Goal: Communication & Community: Answer question/provide support

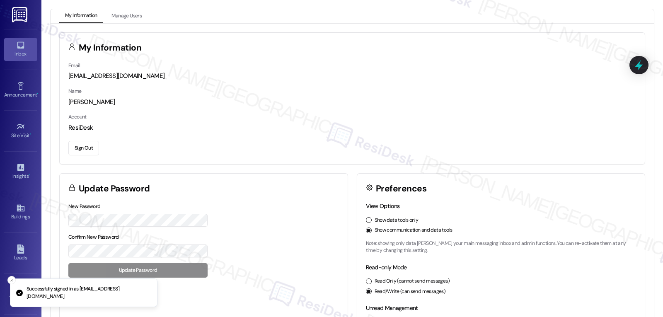
click at [22, 56] on div "Inbox" at bounding box center [20, 54] width 41 height 8
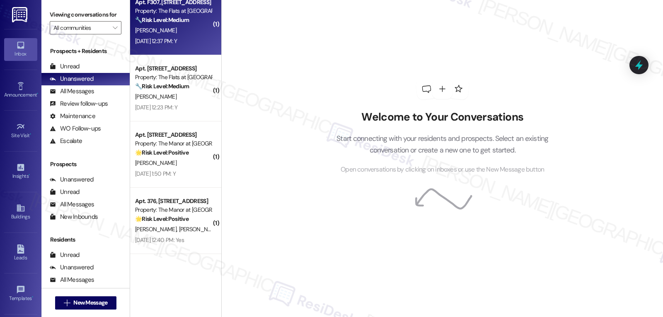
scroll to position [206, 0]
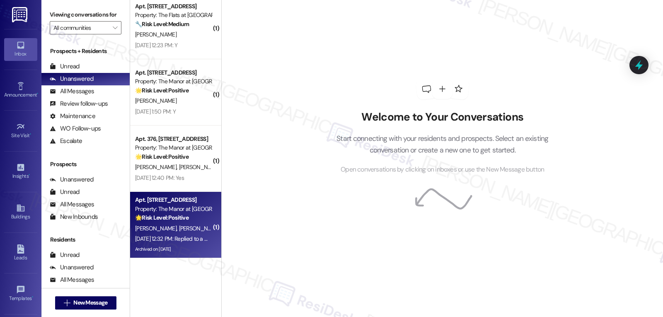
click at [193, 241] on div "[DATE] 12:32 PM: Replied to a message:Yes 👍 [DATE] 12:32 PM: Replied to a messa…" at bounding box center [189, 238] width 108 height 7
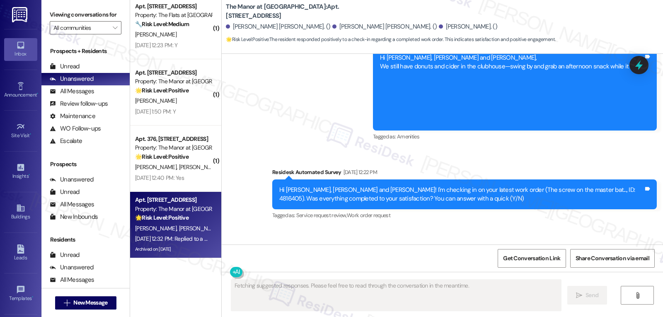
scroll to position [3774, 0]
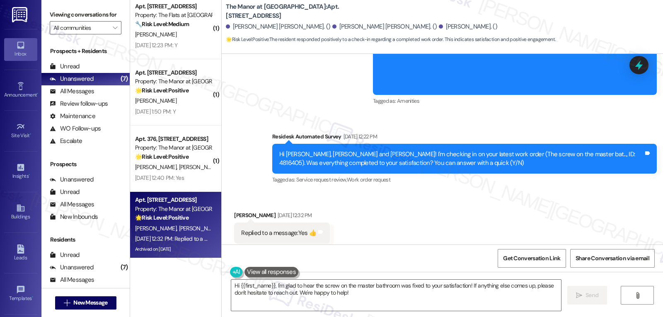
click at [375, 221] on div "Received via SMS [PERSON_NAME] [DATE] 12:32 PM Replied to a message:Yes 👍 Tags …" at bounding box center [442, 227] width 441 height 70
drag, startPoint x: 414, startPoint y: 301, endPoint x: 654, endPoint y: 236, distance: 248.3
click at [414, 301] on textarea "Hi {{first_name}}, I'm glad to hear the screw on the master bathroom was fixed …" at bounding box center [396, 295] width 330 height 31
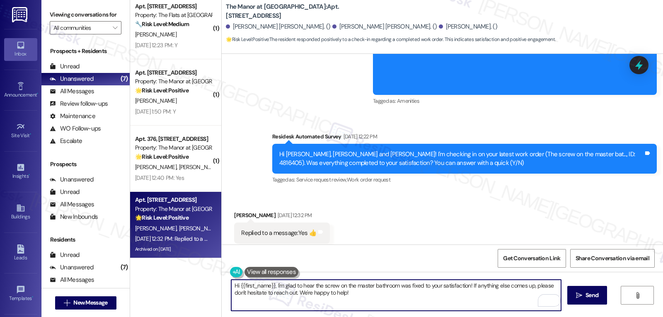
click at [379, 306] on textarea "Hi {{first_name}}, I'm glad to hear the screw on the master bathroom was fixed …" at bounding box center [396, 295] width 330 height 31
paste textarea "Thanks so much for letting us know, {{first_name}}! I’m happy to hear everythin…"
type textarea "Thanks so much for letting us know, {{first_name}}! I’m happy to hear everythin…"
click at [587, 296] on span "Send" at bounding box center [591, 295] width 13 height 9
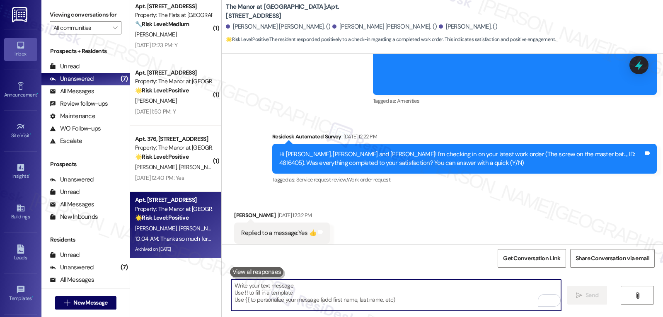
click at [361, 308] on textarea "To enrich screen reader interactions, please activate Accessibility in Grammarl…" at bounding box center [396, 295] width 330 height 31
click at [361, 301] on textarea "To enrich screen reader interactions, please activate Accessibility in Grammarl…" at bounding box center [396, 295] width 330 height 31
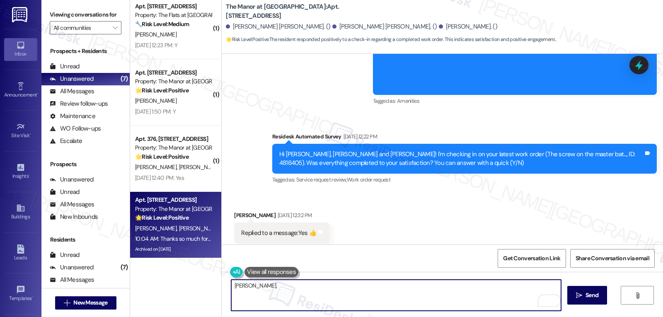
paste textarea "‘just want to ask, has {{property}} been everything you hoped for? I’d love to …"
type textarea "[PERSON_NAME], ‘just want to ask, has {{property}} been everything you hoped fo…"
click at [593, 296] on span "Send" at bounding box center [591, 295] width 13 height 9
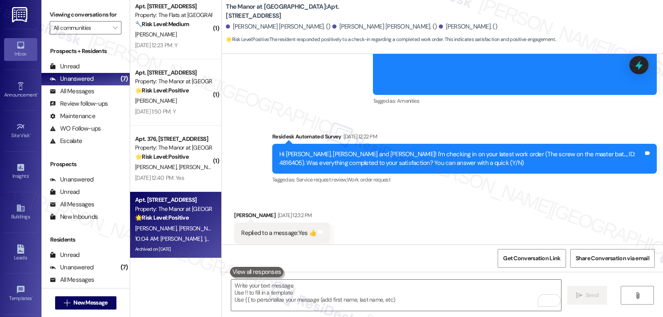
scroll to position [3899, 0]
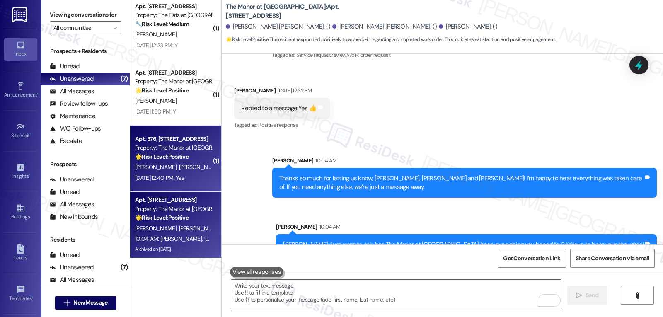
click at [179, 165] on span "[PERSON_NAME]" at bounding box center [199, 166] width 41 height 7
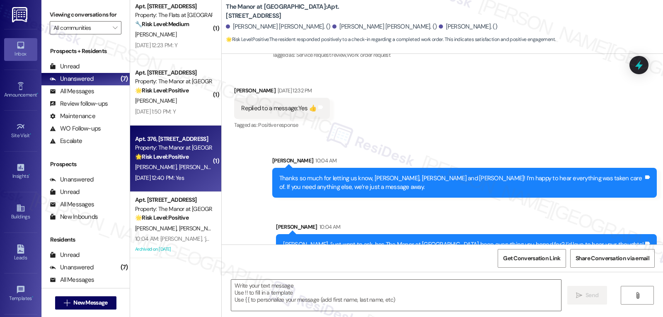
type textarea "Fetching suggested responses. Please feel free to read through the conversation…"
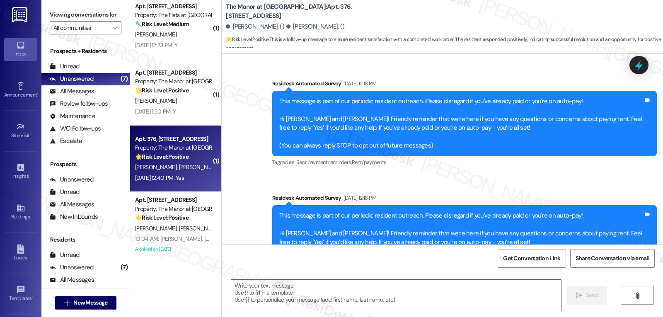
scroll to position [4621, 0]
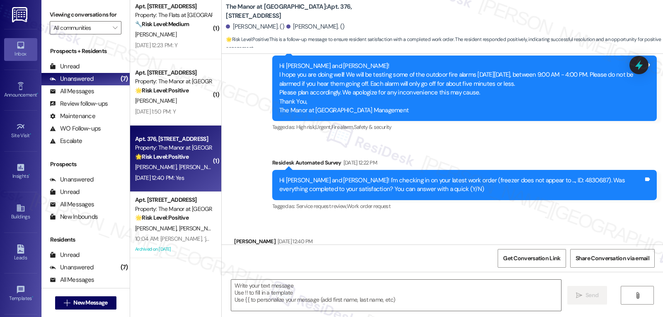
type textarea "Fetching suggested responses. Please feel free to read through the conversation…"
click at [289, 295] on textarea at bounding box center [396, 295] width 330 height 31
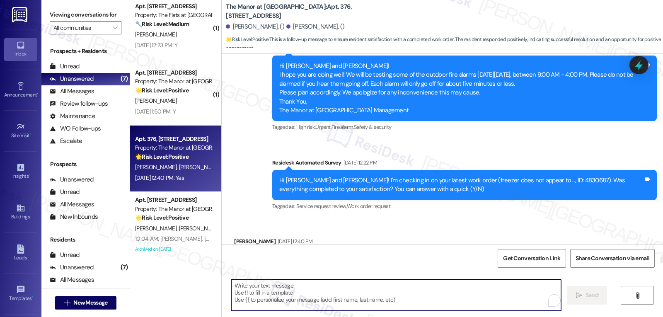
paste textarea "Great to hear, {{first_name}}! Thank you for confirming! We’re always here if s…"
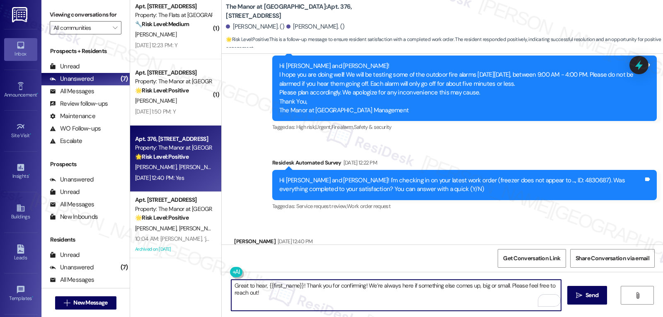
click at [263, 284] on textarea "Great to hear, {{first_name}}! Thank you for confirming! We’re always here if s…" at bounding box center [396, 295] width 330 height 31
type textarea "Great to hear, [PERSON_NAME]! Thank you for confirming! We’re always here if so…"
click at [594, 293] on span "Send" at bounding box center [591, 295] width 13 height 9
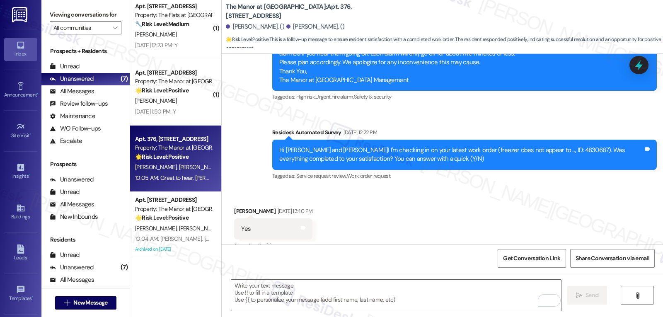
scroll to position [4679, 0]
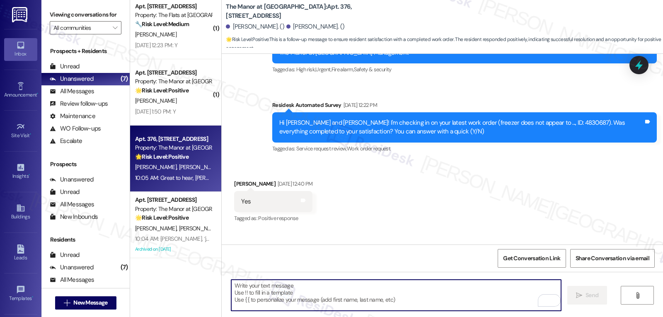
click at [405, 301] on textarea "To enrich screen reader interactions, please activate Accessibility in Grammarl…" at bounding box center [396, 295] width 330 height 31
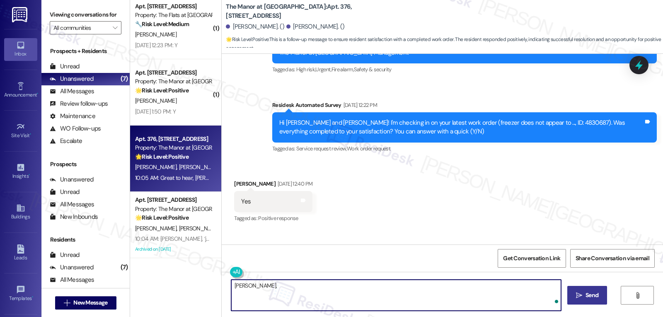
paste textarea "I hope you’re enjoying your time at {{property}}! Has it been meeting your expe…"
type textarea "[PERSON_NAME], I hope you’re enjoying your time at {{property}}! Has it been me…"
click at [581, 294] on icon "" at bounding box center [579, 295] width 6 height 7
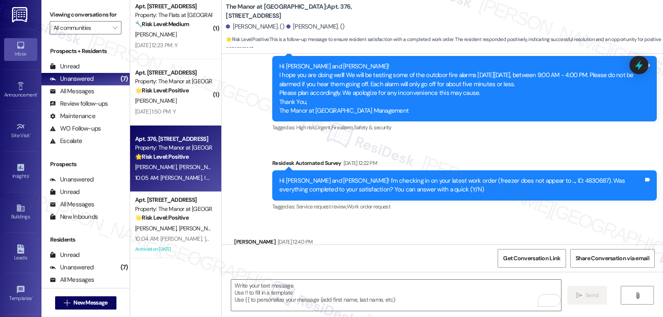
scroll to position [4745, 0]
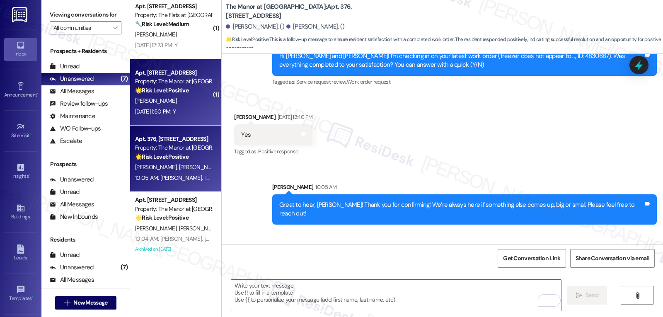
click at [179, 99] on div "[PERSON_NAME]" at bounding box center [173, 101] width 78 height 10
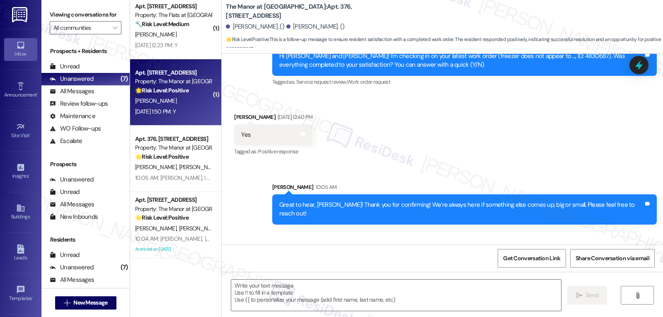
type textarea "Fetching suggested responses. Please feel free to read through the conversation…"
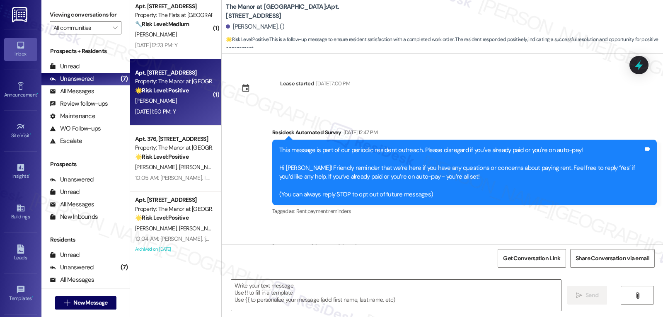
scroll to position [3699, 0]
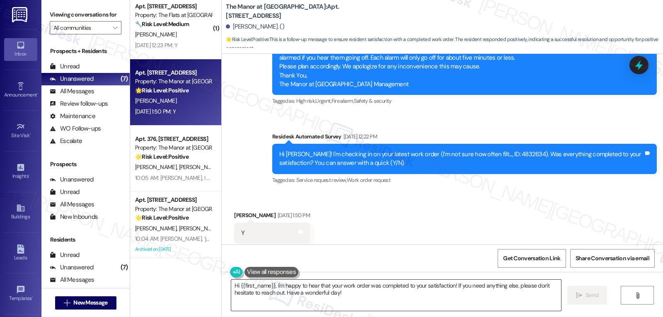
click at [347, 296] on textarea "Hi {{first_name}}, I'm happy to hear that your work order was completed to your…" at bounding box center [396, 295] width 330 height 31
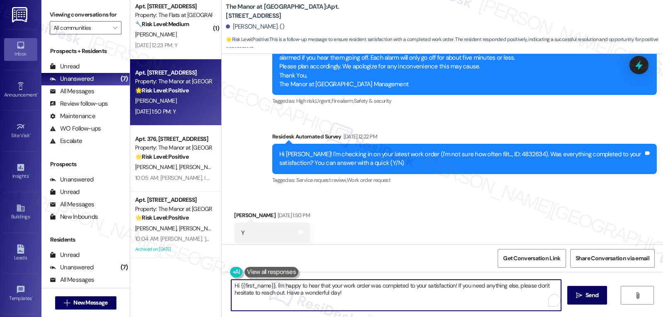
paste textarea "I appreciate your response, {{first_name}}! I’m glad your work order is all set…"
type textarea "I appreciate your response, {{first_name}}! I’m glad your work order is all set…"
click at [585, 292] on span "Send" at bounding box center [591, 295] width 13 height 9
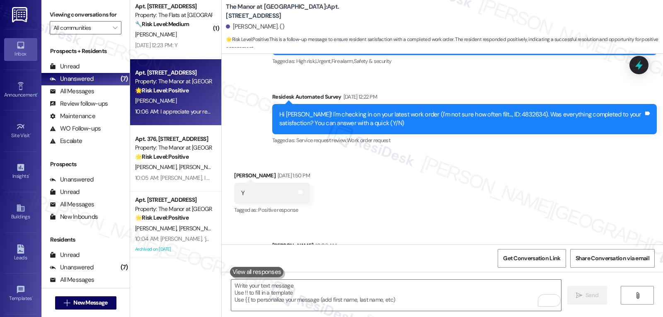
scroll to position [3766, 0]
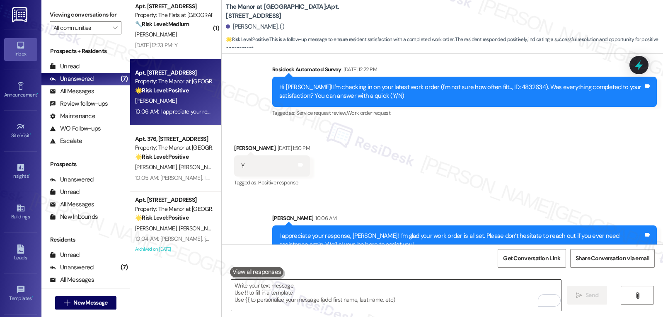
click at [308, 292] on textarea "To enrich screen reader interactions, please activate Accessibility in Grammarl…" at bounding box center [396, 295] width 330 height 31
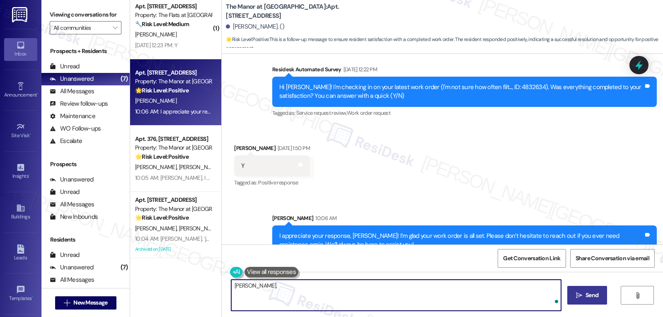
paste textarea "I’d love to know, has your experience at {{property}} been what you expected? Y…"
type textarea "[PERSON_NAME], I’d love to know, has your experience at {{property}} been what …"
click at [594, 292] on span "Send" at bounding box center [591, 295] width 13 height 9
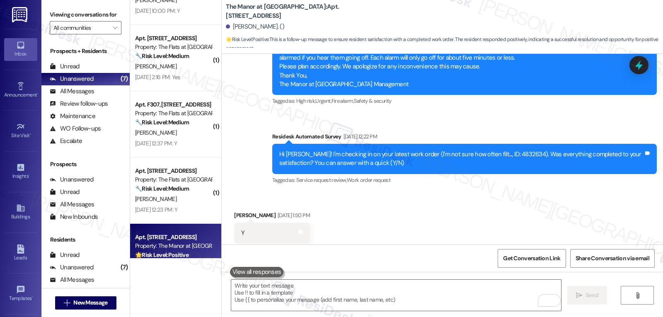
scroll to position [40, 0]
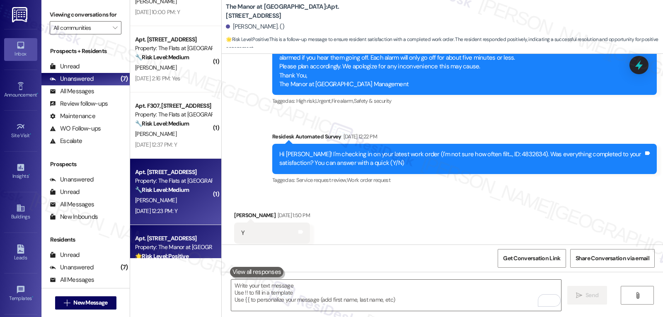
click at [181, 202] on div "[PERSON_NAME]" at bounding box center [173, 200] width 78 height 10
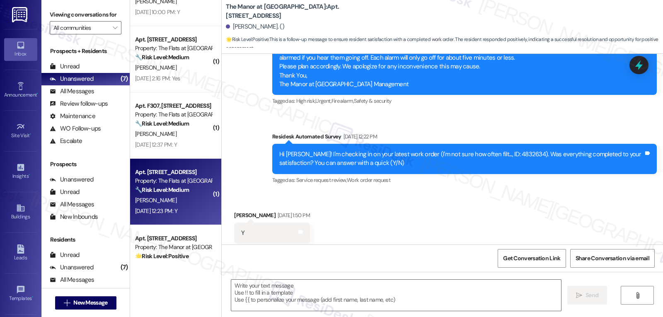
type textarea "Fetching suggested responses. Please feel free to read through the conversation…"
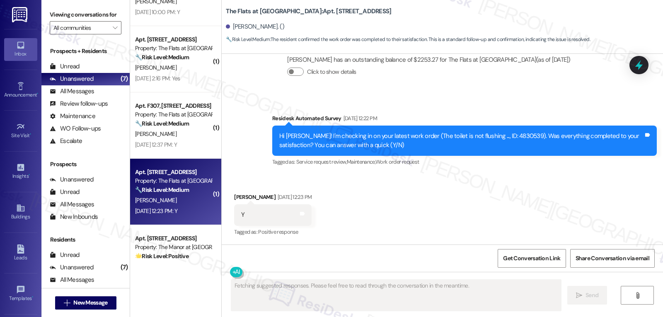
scroll to position [747, 0]
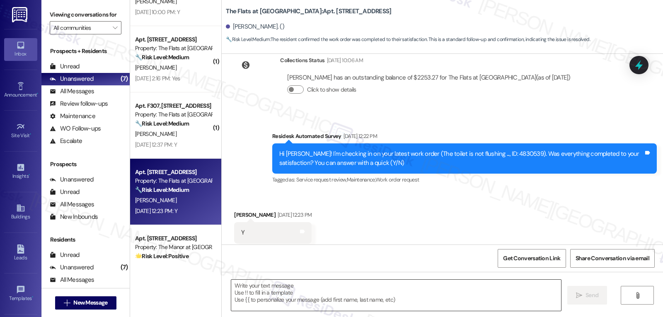
click at [329, 293] on textarea at bounding box center [396, 295] width 330 height 31
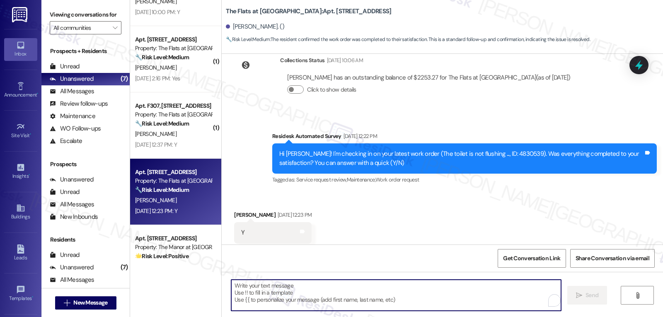
paste textarea "That’s wonderful news, {{first_name}}! Thank you for confirming. Remember, we’r…"
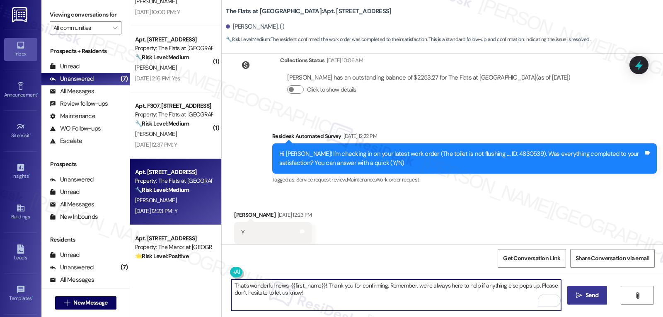
type textarea "That’s wonderful news, {{first_name}}! Thank you for confirming. Remember, we’r…"
click at [600, 295] on button " Send" at bounding box center [587, 295] width 40 height 19
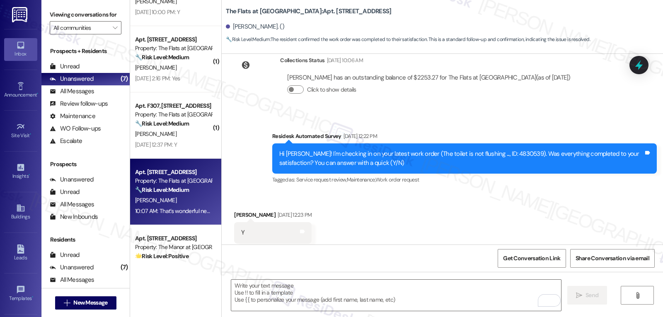
scroll to position [813, 0]
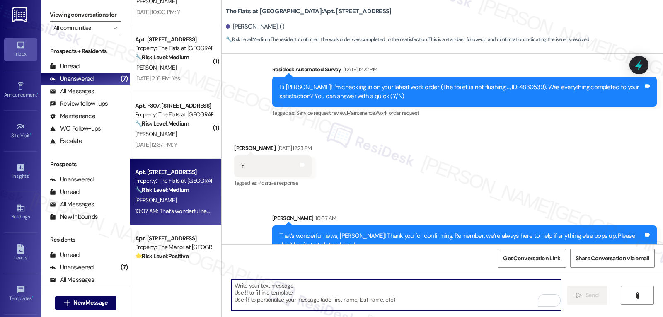
click at [372, 295] on textarea "To enrich screen reader interactions, please activate Accessibility in Grammarl…" at bounding box center [396, 295] width 330 height 31
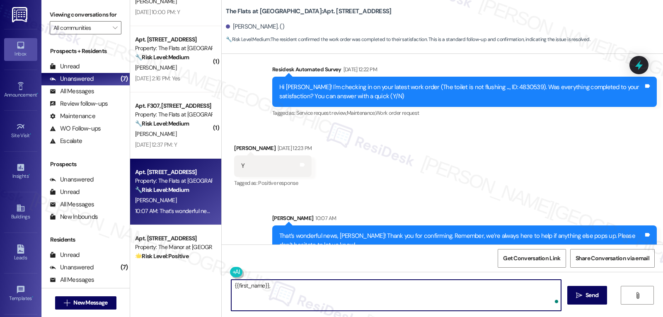
paste textarea "how are things going at {{property}}? Has it been everything you were looking f…"
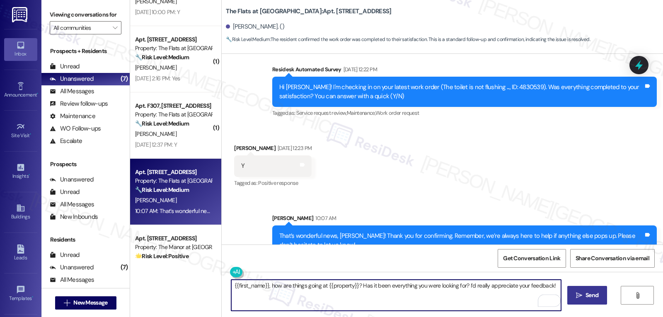
type textarea "{{first_name}}, how are things going at {{property}}? Has it been everything yo…"
click at [595, 300] on button " Send" at bounding box center [587, 295] width 40 height 19
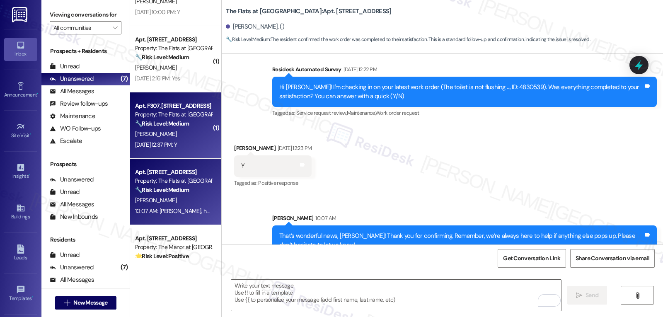
click at [178, 123] on strong "🔧 Risk Level: Medium" at bounding box center [162, 123] width 54 height 7
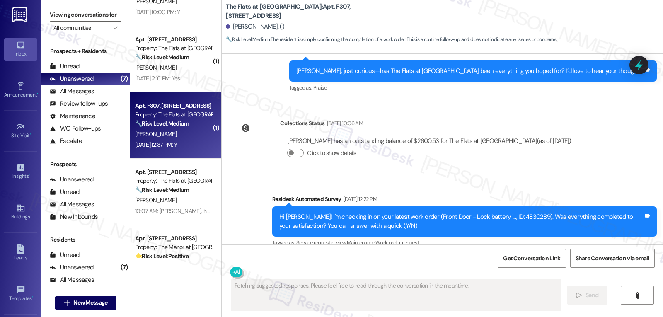
scroll to position [2779, 0]
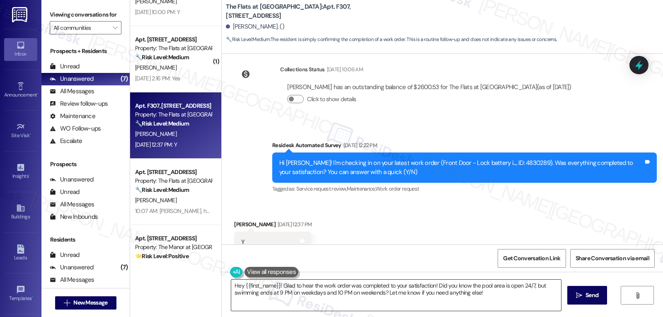
click at [333, 292] on textarea "Hey {{first_name}}! Glad to hear the work order was completed to your satisfact…" at bounding box center [396, 295] width 330 height 31
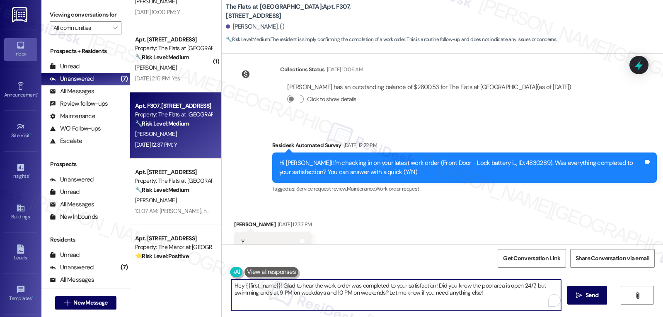
paste textarea "That’s wonderful news, {{first_name}}! Thank you for confirming. Remember, we’r…"
type textarea "That’s wonderful news, {{first_name}}! Thank you for confirming. Remember, we’r…"
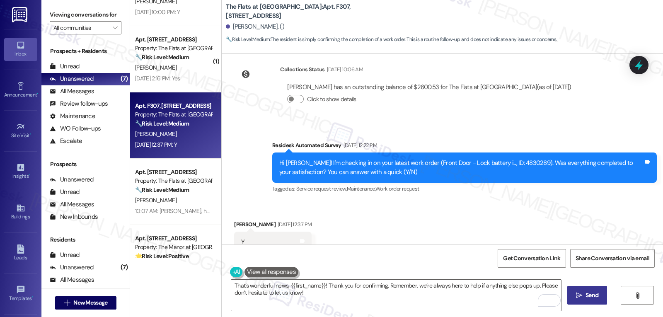
click at [574, 301] on button " Send" at bounding box center [587, 295] width 40 height 19
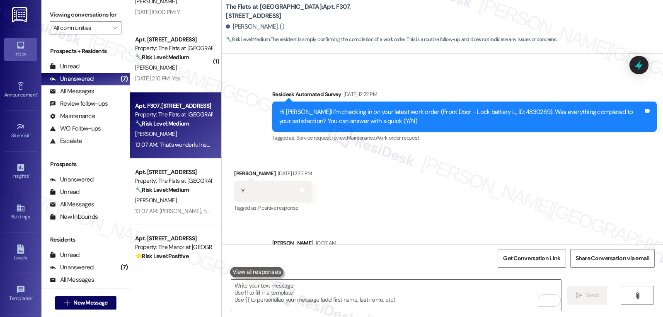
scroll to position [2846, 0]
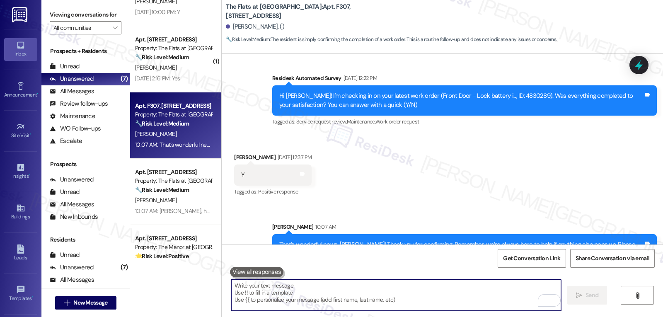
click at [298, 294] on textarea "To enrich screen reader interactions, please activate Accessibility in Grammarl…" at bounding box center [396, 295] width 330 height 31
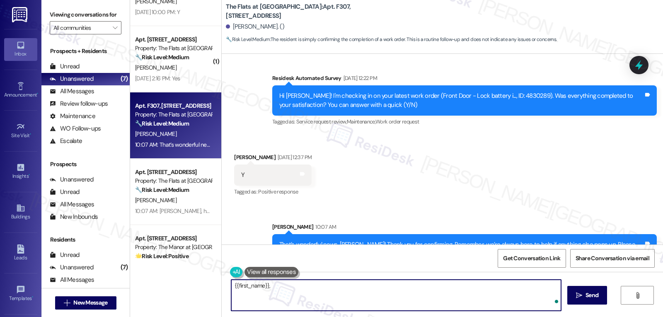
paste textarea "I hope you’ve been loving your time at {{property}}! Has it lived up to what yo…"
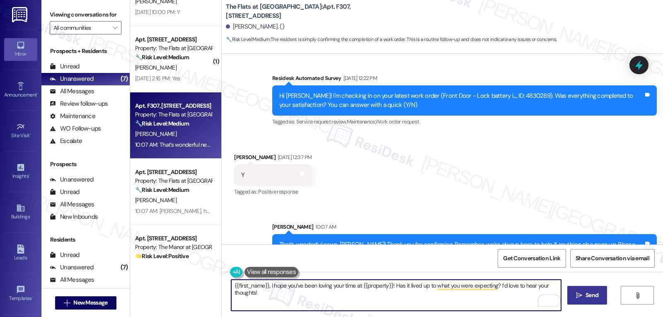
type textarea "{{first_name}}, I hope you’ve been loving your time at {{property}}! Has it liv…"
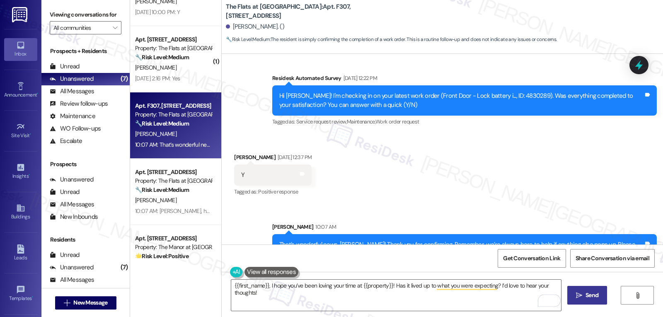
click at [598, 301] on button " Send" at bounding box center [587, 295] width 40 height 19
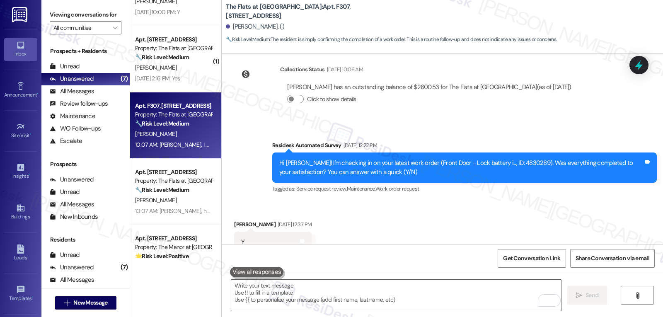
scroll to position [2904, 0]
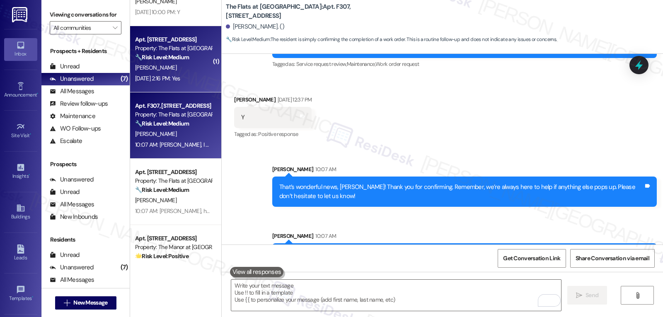
click at [164, 82] on div "[DATE] 2:16 PM: Yes [DATE] 2:16 PM: Yes" at bounding box center [157, 78] width 45 height 7
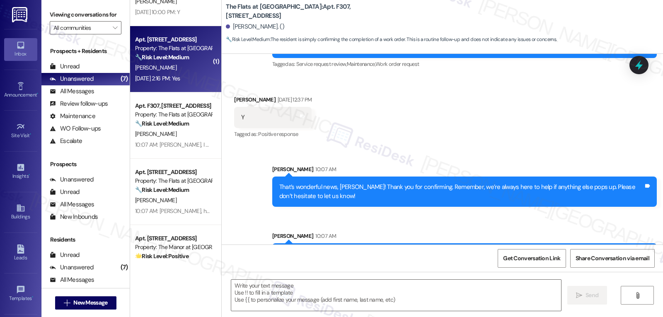
type textarea "Fetching suggested responses. Please feel free to read through the conversation…"
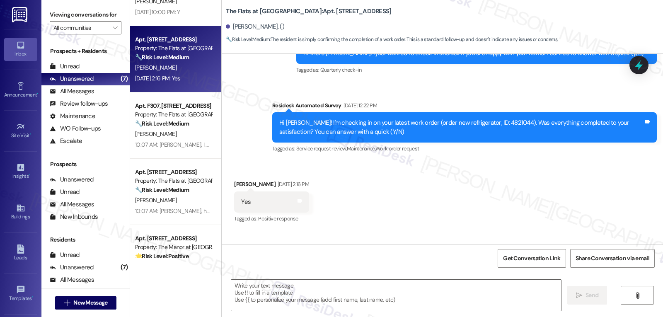
scroll to position [1598, 0]
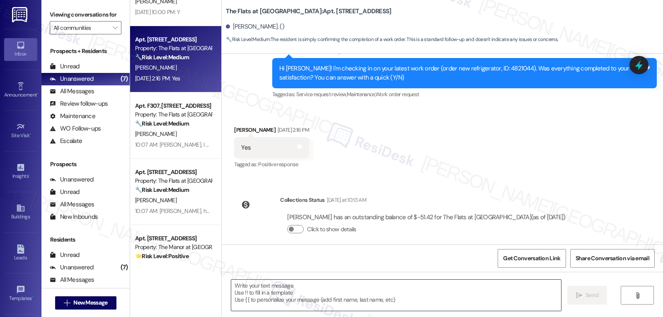
click at [261, 293] on textarea at bounding box center [396, 295] width 330 height 31
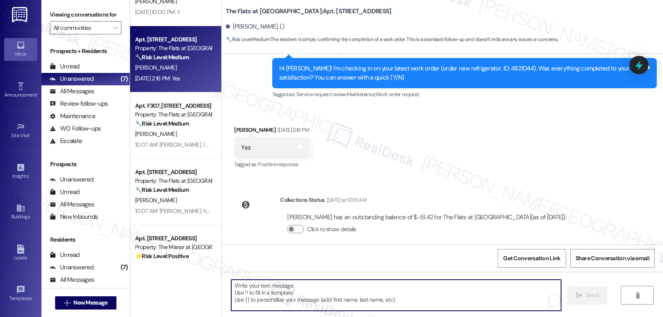
paste textarea "Thanks for the update, {{first_name}}! I’m glad everything was resolved to your…"
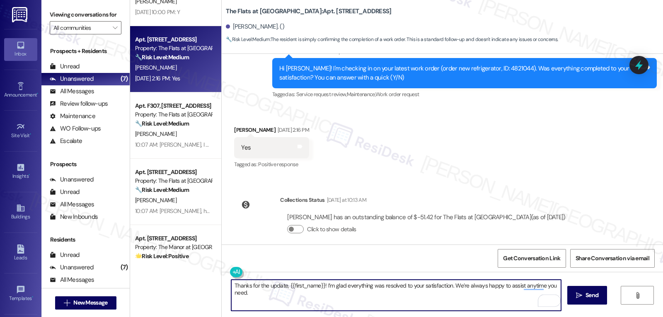
type textarea "Thanks for the update, {{first_name}}! I’m glad everything was resolved to your…"
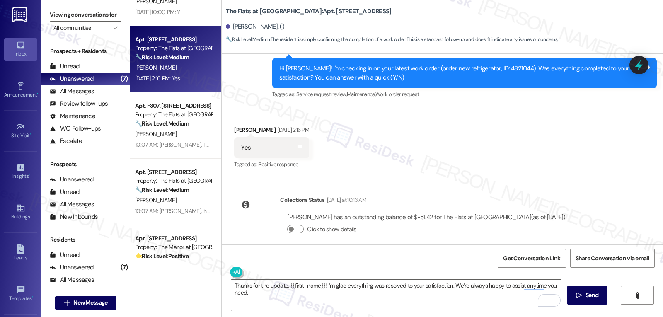
click at [585, 297] on span "Send" at bounding box center [591, 295] width 13 height 9
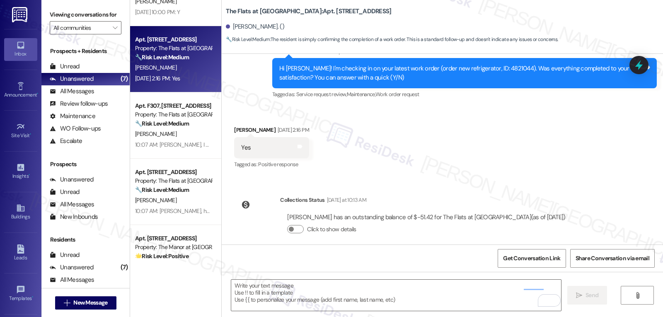
scroll to position [1521, 0]
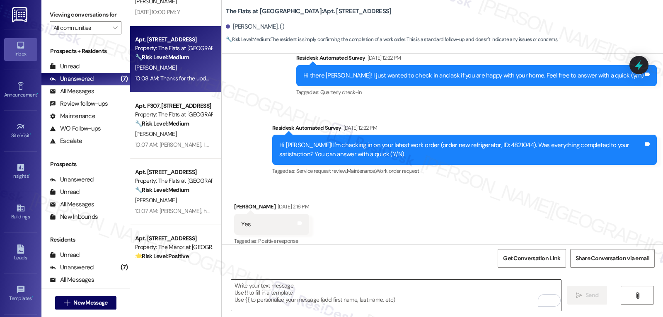
click at [287, 288] on textarea "To enrich screen reader interactions, please activate Accessibility in Grammarl…" at bounding box center [396, 295] width 330 height 31
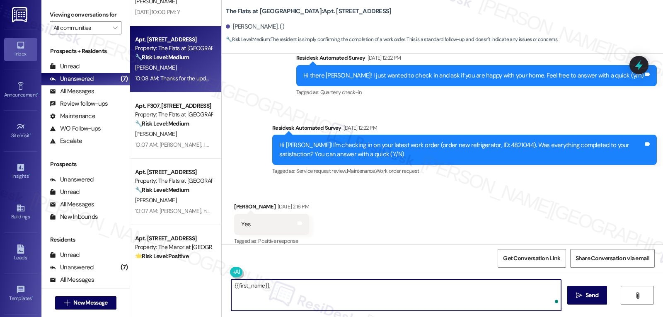
paste textarea "how are things going at {{property}}? Has it been everything you were looking f…"
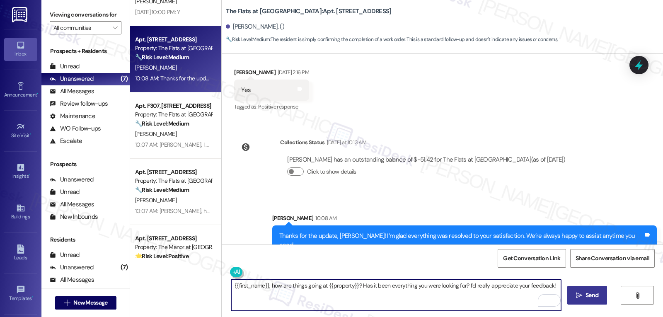
type textarea "{{first_name}}, how are things going at {{property}}? Has it been everything yo…"
click at [578, 302] on button " Send" at bounding box center [587, 295] width 40 height 19
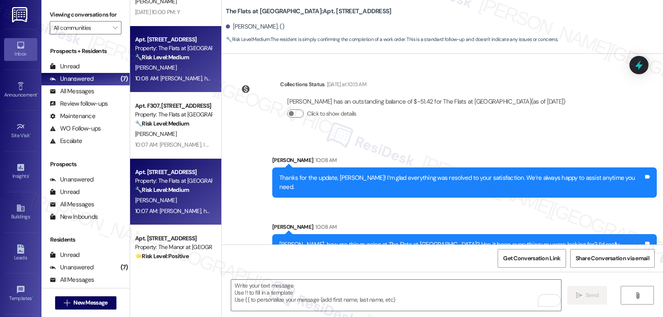
scroll to position [0, 0]
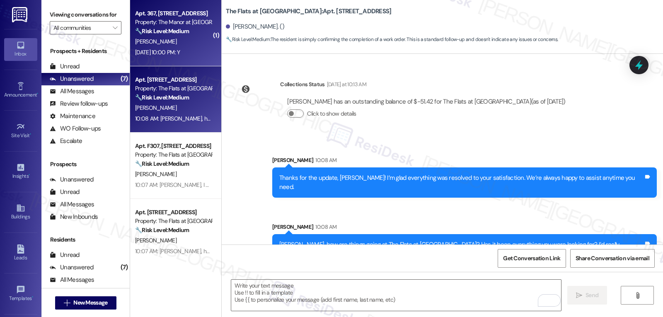
click at [187, 39] on div "[PERSON_NAME]" at bounding box center [173, 41] width 78 height 10
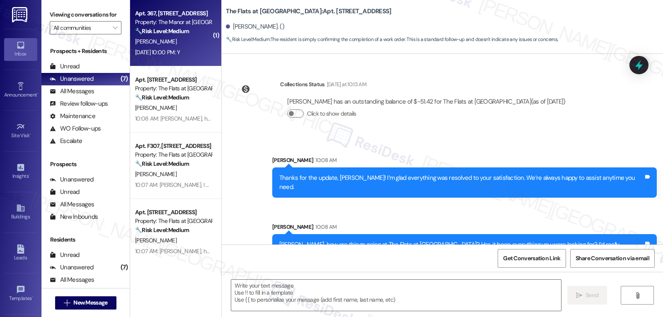
type textarea "Fetching suggested responses. Please feel free to read through the conversation…"
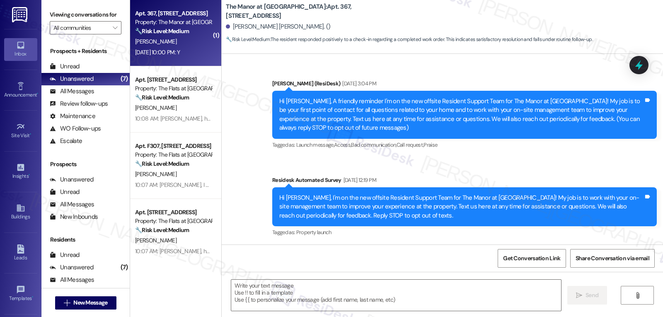
scroll to position [5207, 0]
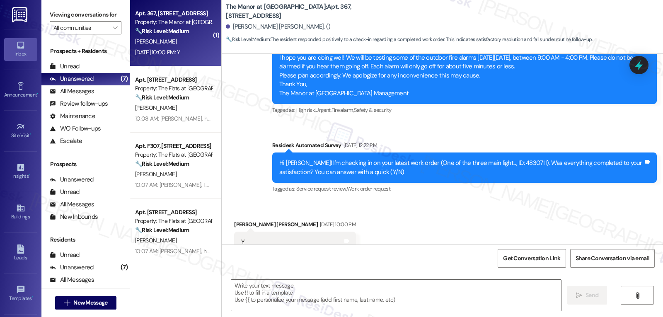
type textarea "Fetching suggested responses. Please feel free to read through the conversation…"
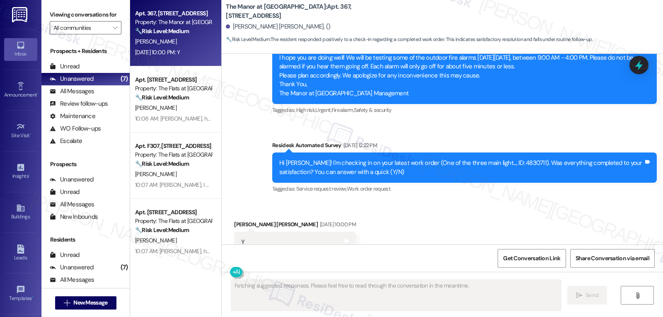
scroll to position [5207, 0]
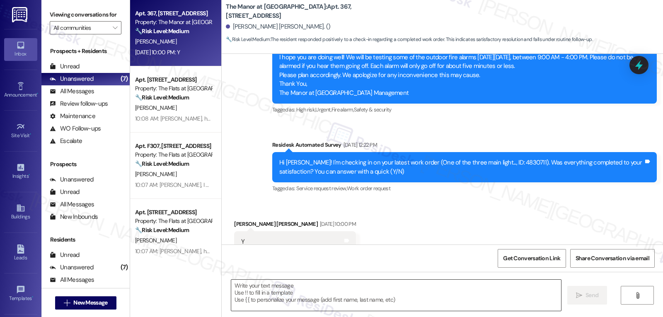
click at [273, 296] on textarea at bounding box center [396, 295] width 330 height 31
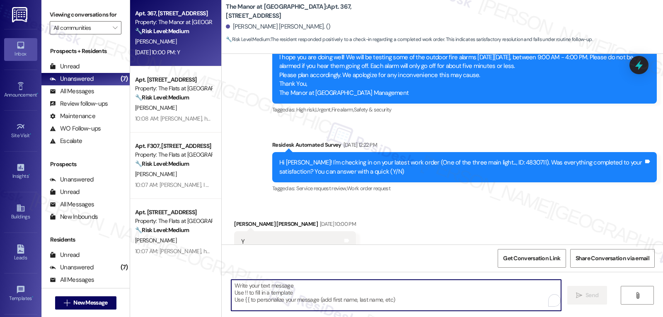
paste textarea "Awesome! Thanks for confirming, {{first_name}}! It’s great to know your request…"
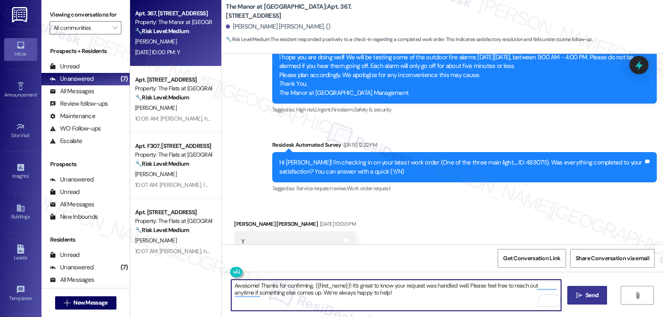
type textarea "Awesome! Thanks for confirming, {{first_name}}! It’s great to know your request…"
click at [600, 297] on button " Send" at bounding box center [587, 295] width 40 height 19
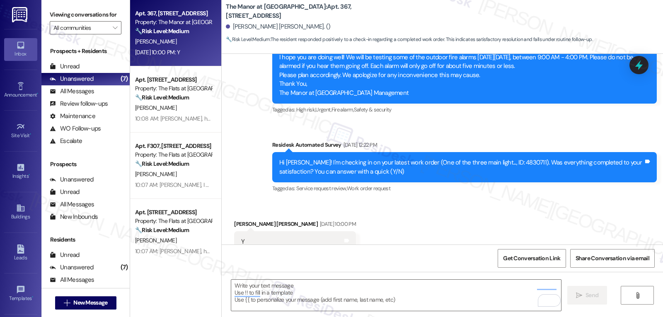
scroll to position [5207, 0]
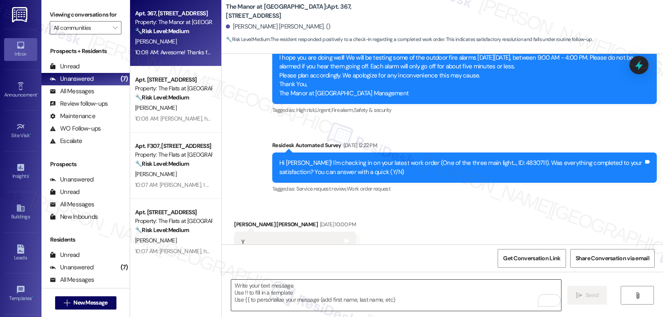
click at [281, 299] on textarea "To enrich screen reader interactions, please activate Accessibility in Grammarl…" at bounding box center [396, 295] width 330 height 31
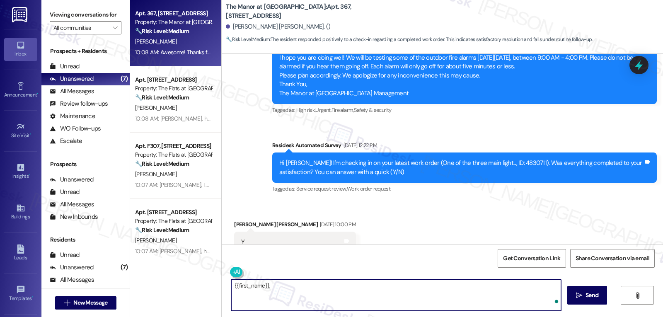
paste textarea "how’s everything going for you at {{property}}? Has it met your expectations so…"
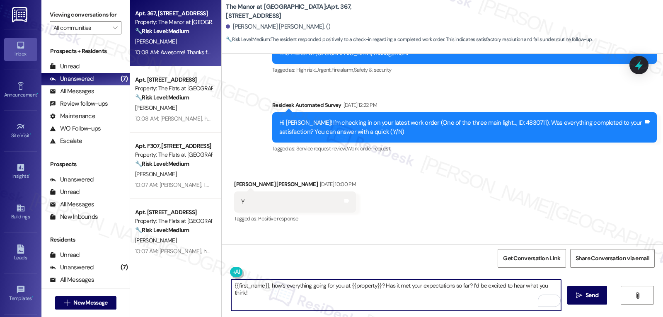
scroll to position [5274, 0]
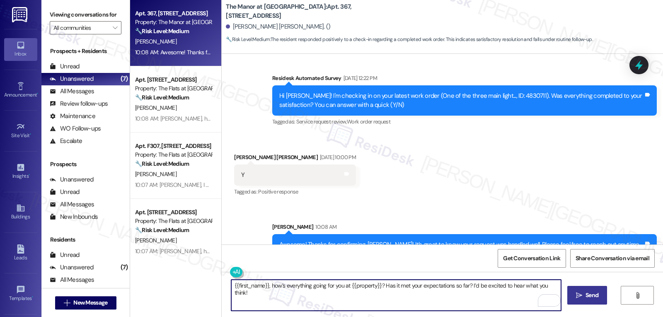
type textarea "{{first_name}}, how’s everything going for you at {{property}}? Has it met your…"
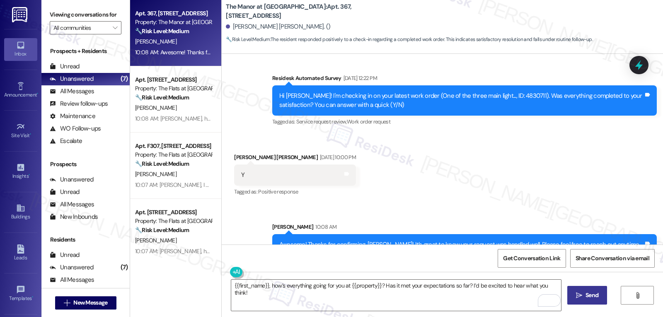
click at [591, 294] on span "Send" at bounding box center [591, 295] width 13 height 9
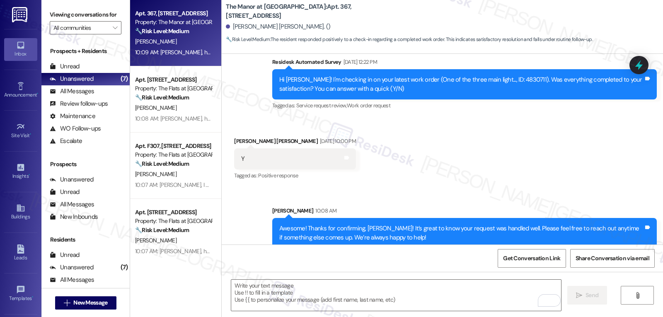
scroll to position [5341, 0]
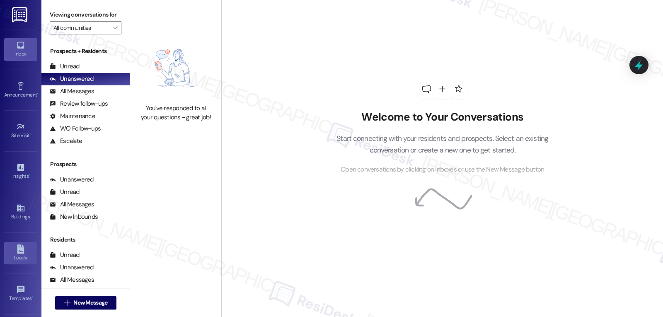
scroll to position [78, 0]
click at [14, 249] on link "Account" at bounding box center [20, 256] width 33 height 22
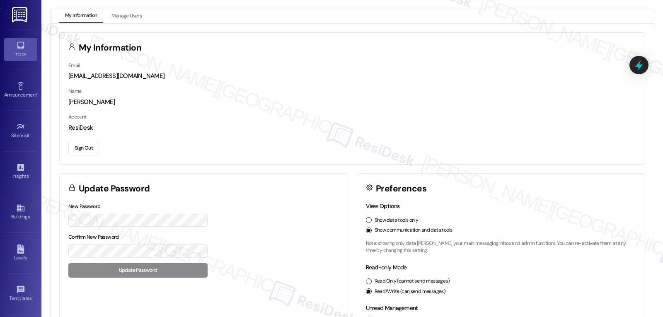
click at [22, 49] on icon at bounding box center [20, 45] width 9 height 9
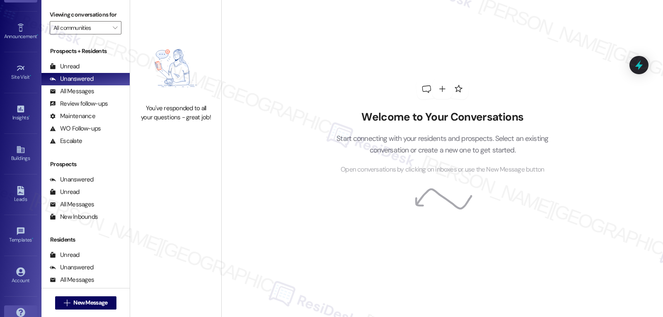
scroll to position [78, 0]
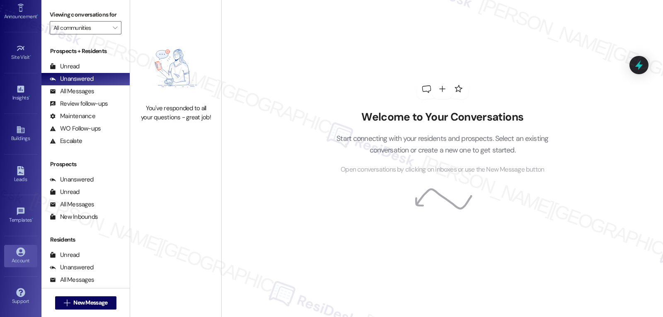
click at [5, 255] on link "Account" at bounding box center [20, 256] width 33 height 22
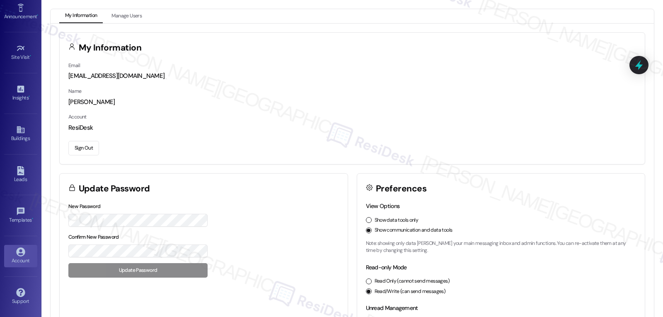
click at [80, 149] on button "Sign Out" at bounding box center [83, 148] width 31 height 14
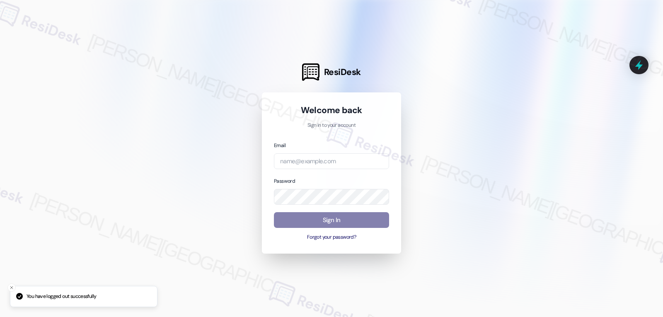
click at [360, 150] on div "Email" at bounding box center [331, 155] width 115 height 29
click at [351, 156] on input "email" at bounding box center [331, 161] width 115 height 16
click at [326, 161] on input "email" at bounding box center [331, 161] width 115 height 16
paste input "automated-surveys-archway_equities-jomar.punay@archway_equities.com"
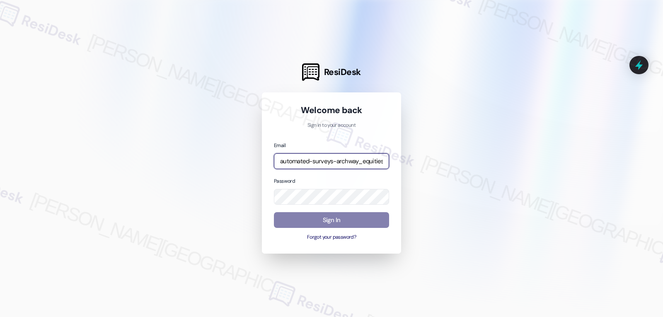
scroll to position [0, 97]
type input "automated-surveys-archway_equities-jomar.punay@archway_equities.com"
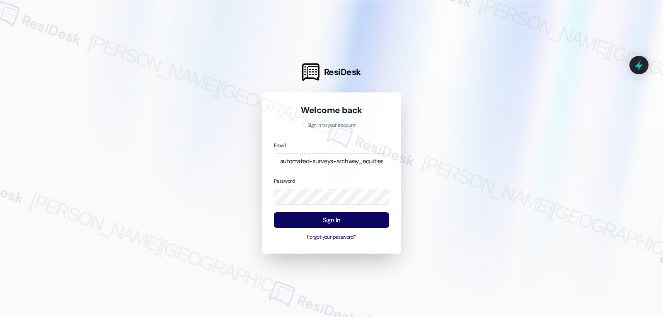
click at [299, 175] on div "Email automated-surveys-archway_equities-jomar.punay@archway_equities.com Passw…" at bounding box center [331, 191] width 115 height 101
click at [320, 219] on button "Sign In" at bounding box center [331, 220] width 115 height 16
